Goal: Transaction & Acquisition: Purchase product/service

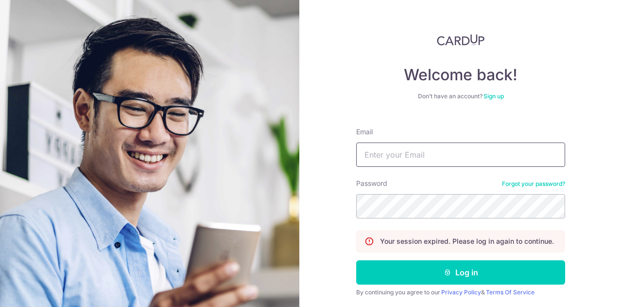
type input "suds.datta@gmail.com"
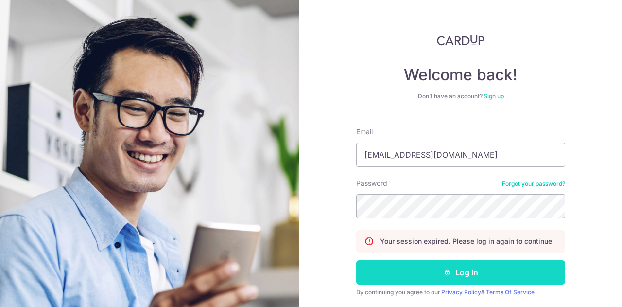
click at [432, 269] on button "Log in" at bounding box center [460, 272] width 209 height 24
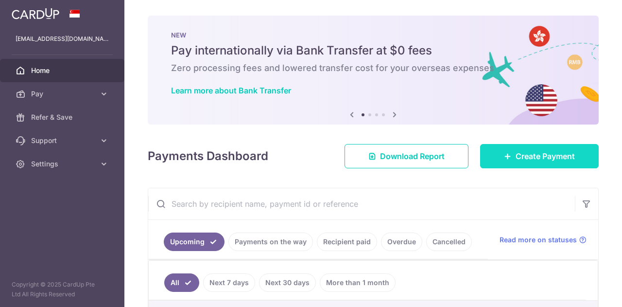
click at [520, 160] on body "suds.datta@gmail.com Home Pay Payments Recipients Cards Refer & Save Support FA…" at bounding box center [311, 153] width 622 height 307
click at [515, 147] on link "Create Payment" at bounding box center [539, 156] width 119 height 24
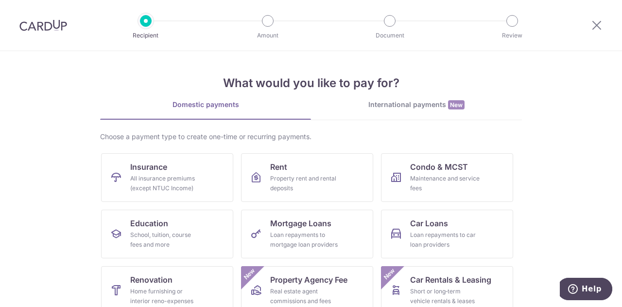
click at [566, 176] on section "What would you like to pay for? Domestic payments International payments New Ch…" at bounding box center [311, 179] width 622 height 256
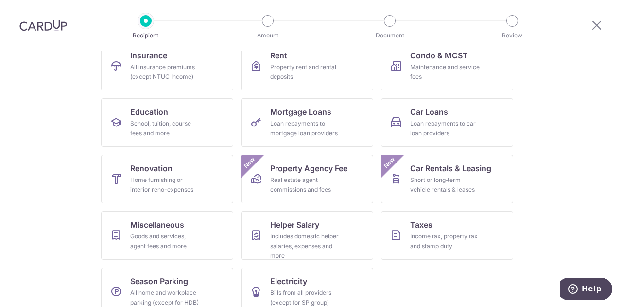
scroll to position [127, 0]
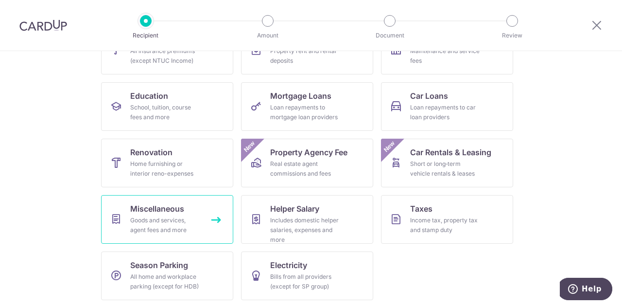
click at [149, 218] on div "Goods and services, agent fees and more" at bounding box center [165, 224] width 70 height 19
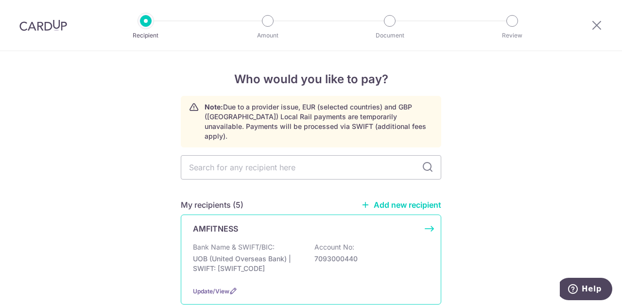
click at [215, 223] on p "AMFITNESS" at bounding box center [215, 229] width 45 height 12
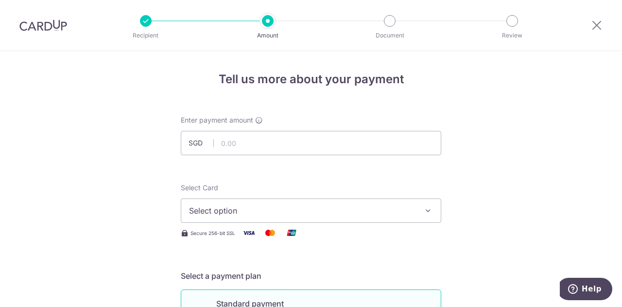
click at [254, 212] on span "Select option" at bounding box center [302, 211] width 227 height 12
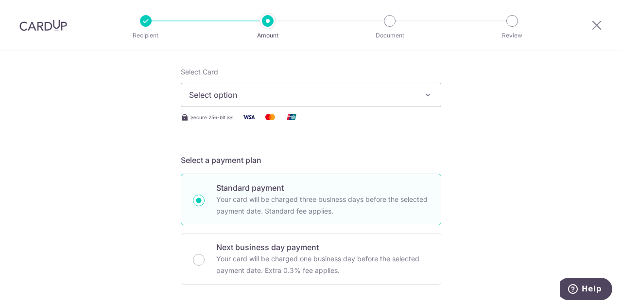
scroll to position [156, 0]
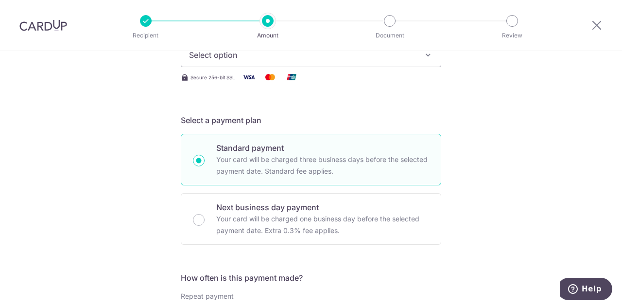
click at [426, 58] on icon "button" at bounding box center [429, 55] width 10 height 10
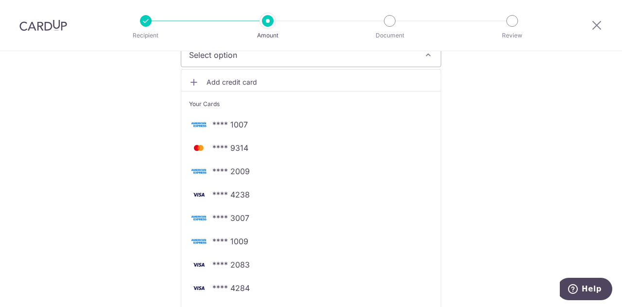
click at [230, 217] on span "**** 3007" at bounding box center [230, 218] width 37 height 12
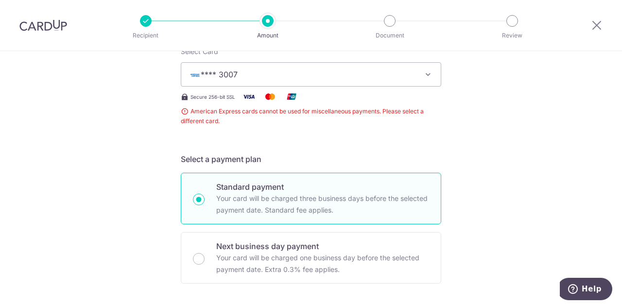
scroll to position [117, 0]
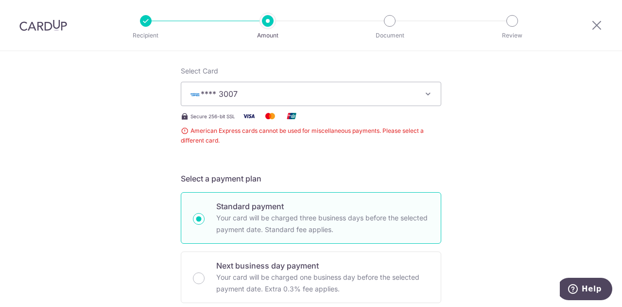
click at [181, 130] on span "American Express cards cannot be used for miscellaneous payments. Please select…" at bounding box center [311, 135] width 261 height 19
click at [186, 132] on span "American Express cards cannot be used for miscellaneous payments. Please select…" at bounding box center [311, 135] width 261 height 19
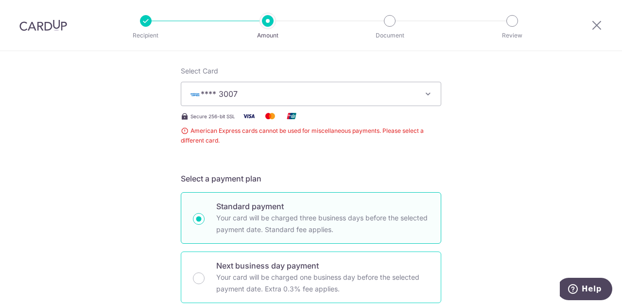
click at [207, 290] on div "Next business day payment Your card will be charged one business day before the…" at bounding box center [311, 277] width 261 height 52
radio input "false"
radio input "true"
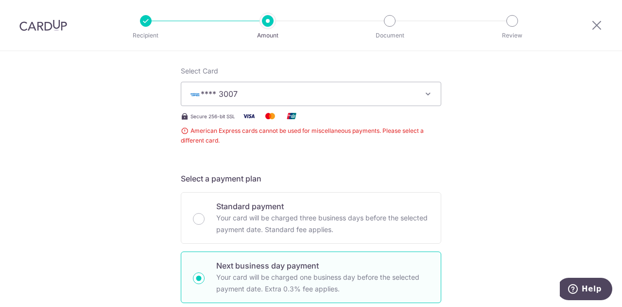
click at [425, 91] on icon "button" at bounding box center [429, 94] width 10 height 10
